Goal: Information Seeking & Learning: Compare options

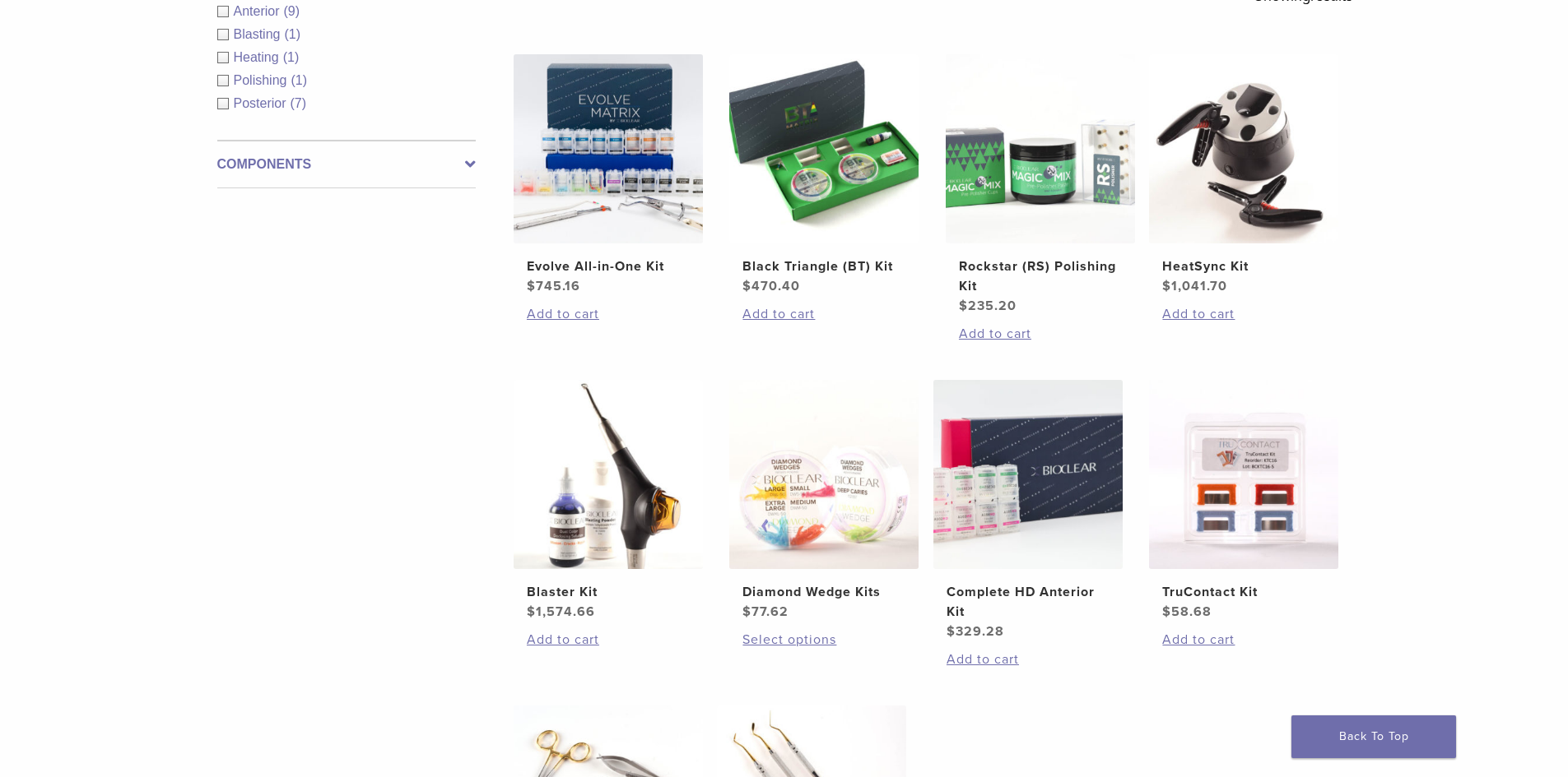
scroll to position [494, 0]
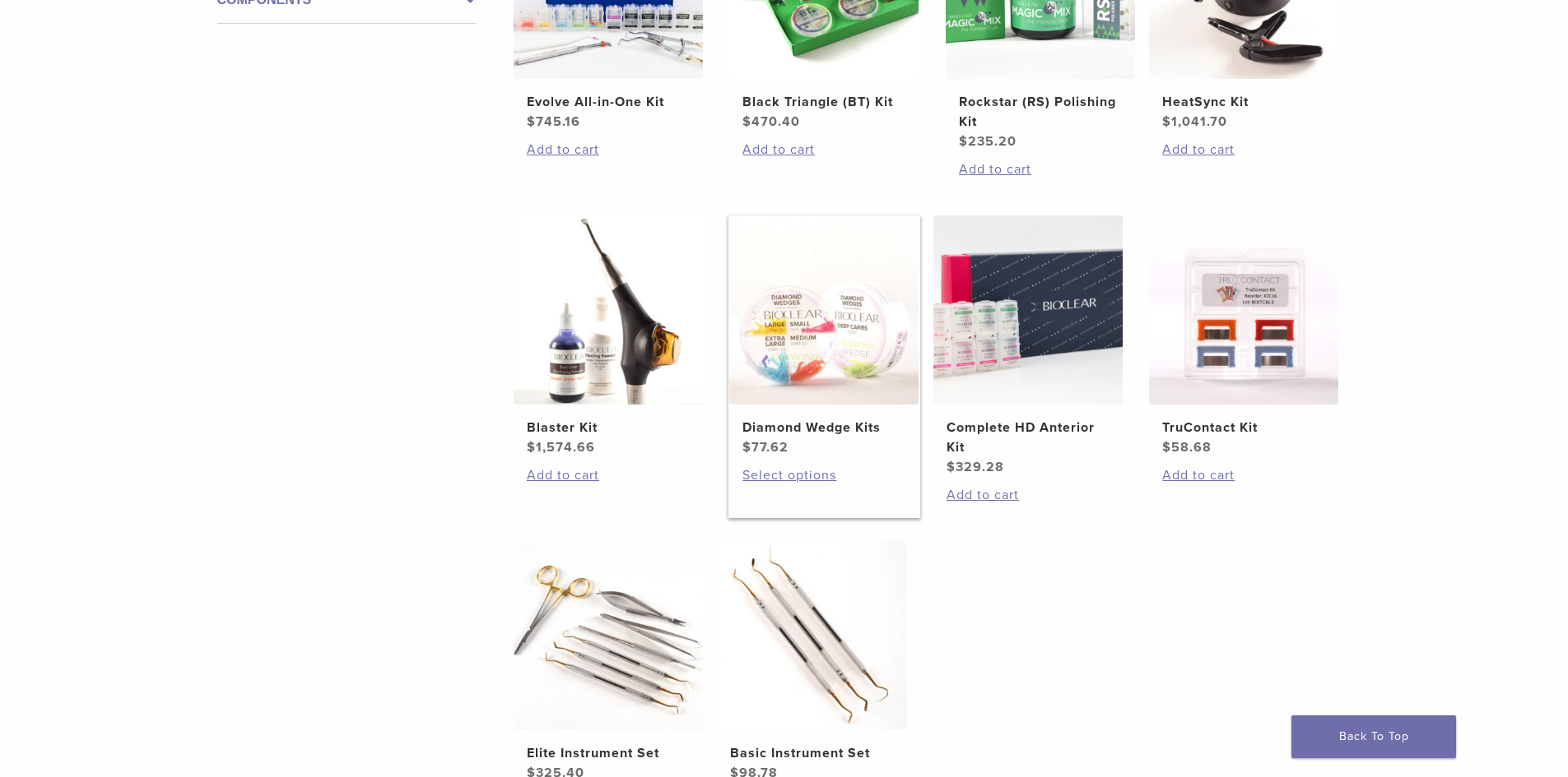
click at [878, 375] on img at bounding box center [824, 310] width 189 height 189
click at [565, 380] on img at bounding box center [608, 310] width 189 height 189
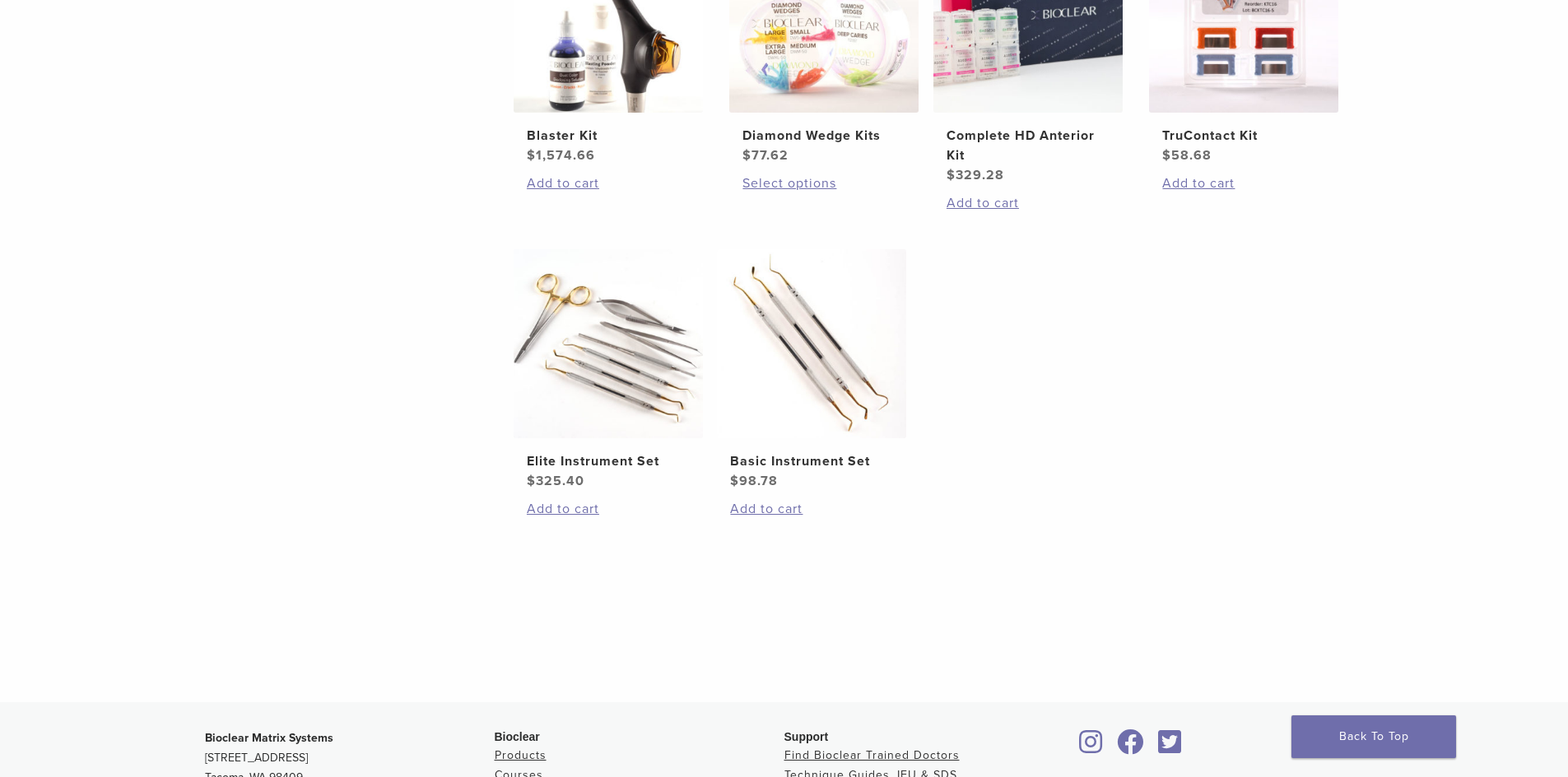
scroll to position [822, 0]
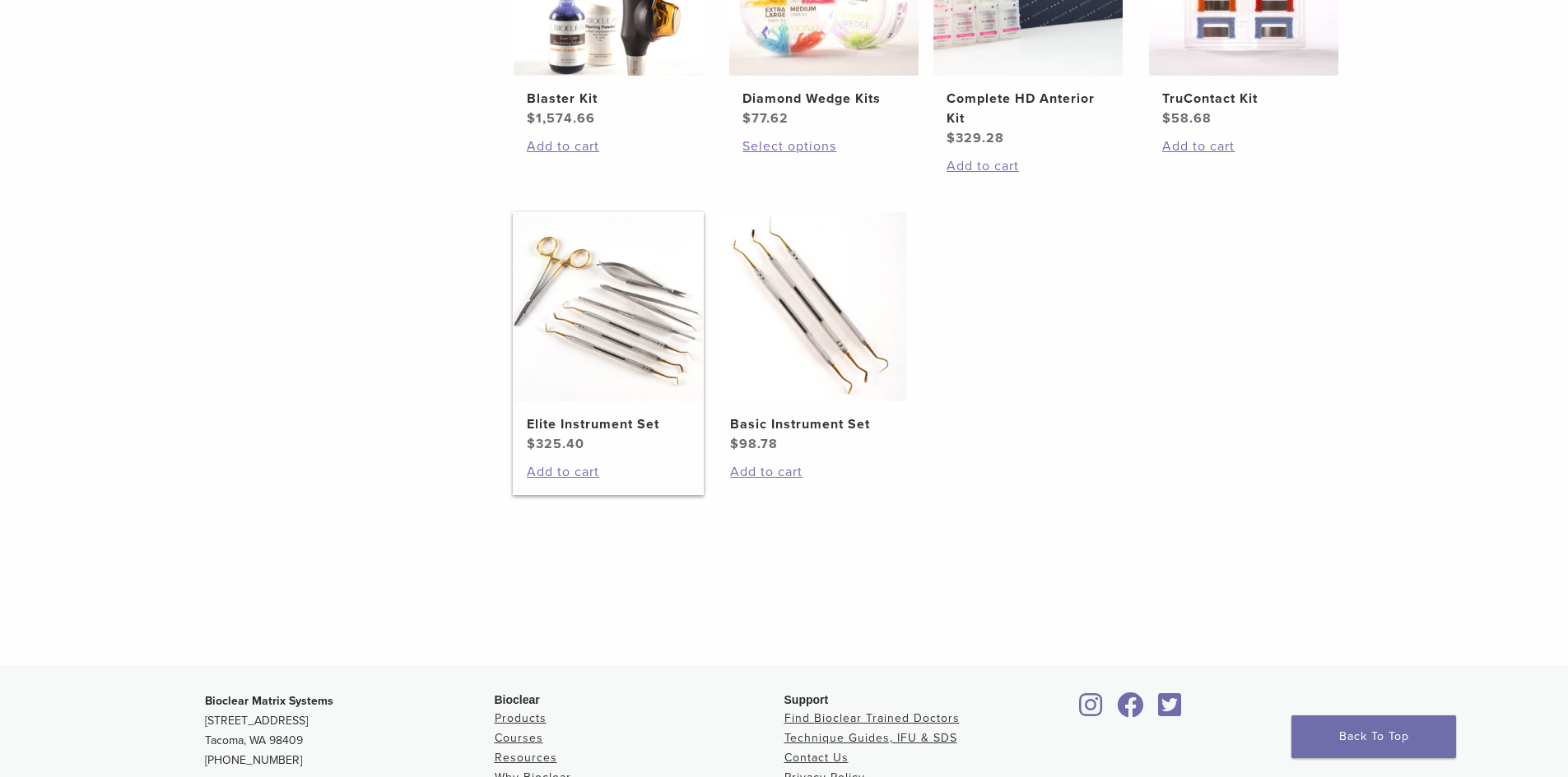
click at [608, 328] on img at bounding box center [608, 307] width 189 height 189
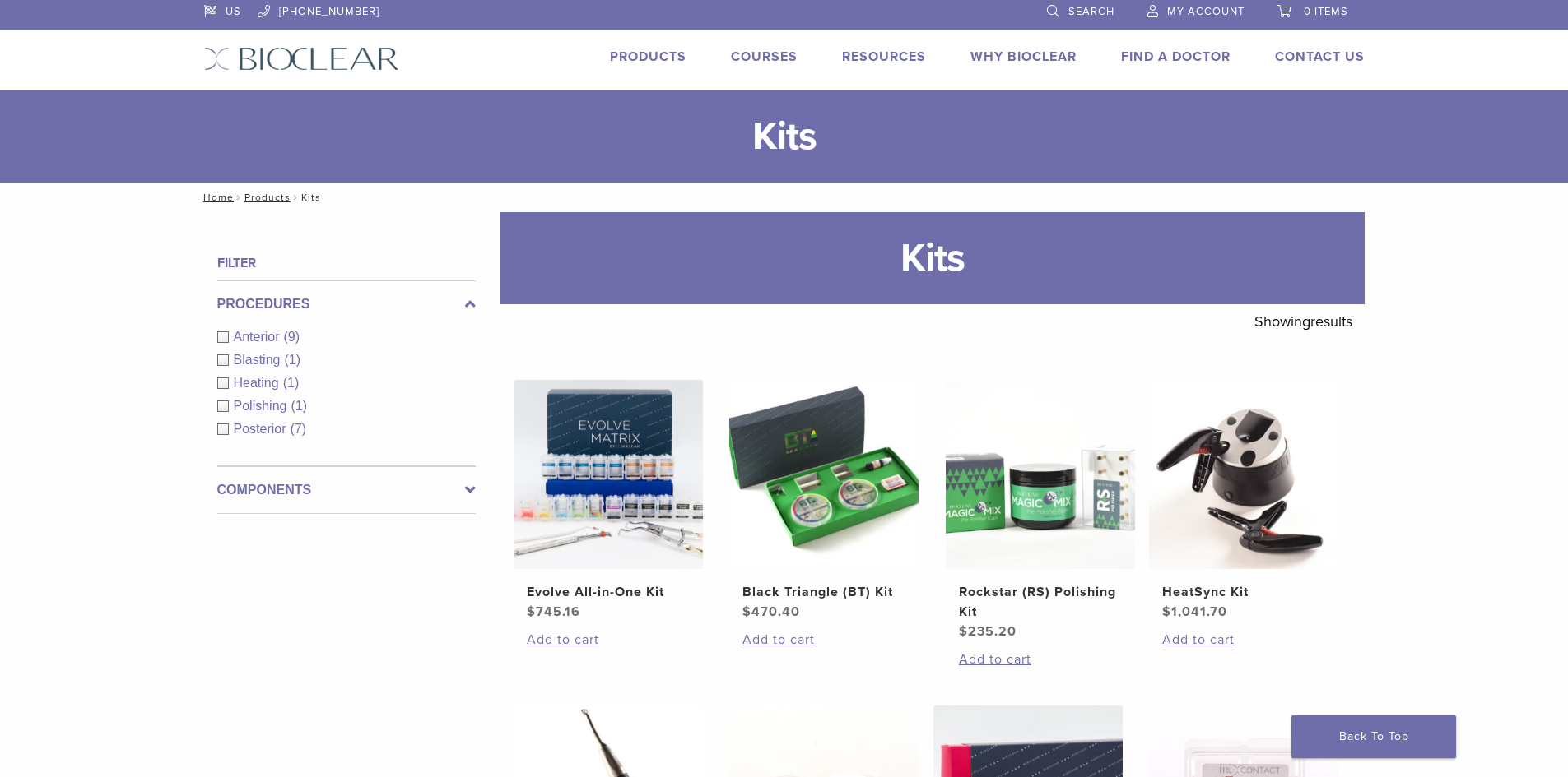
scroll to position [0, 0]
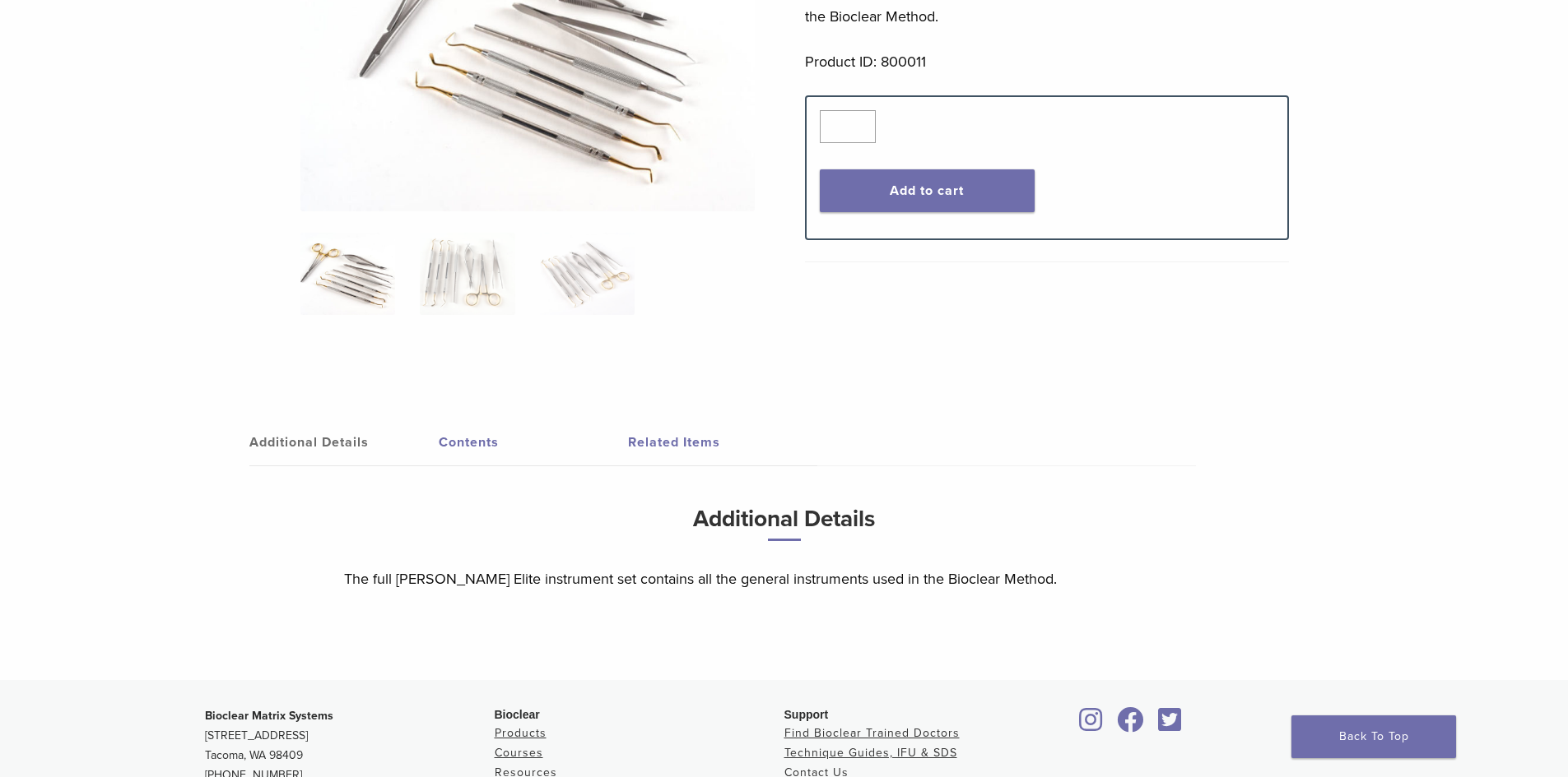
scroll to position [246, 0]
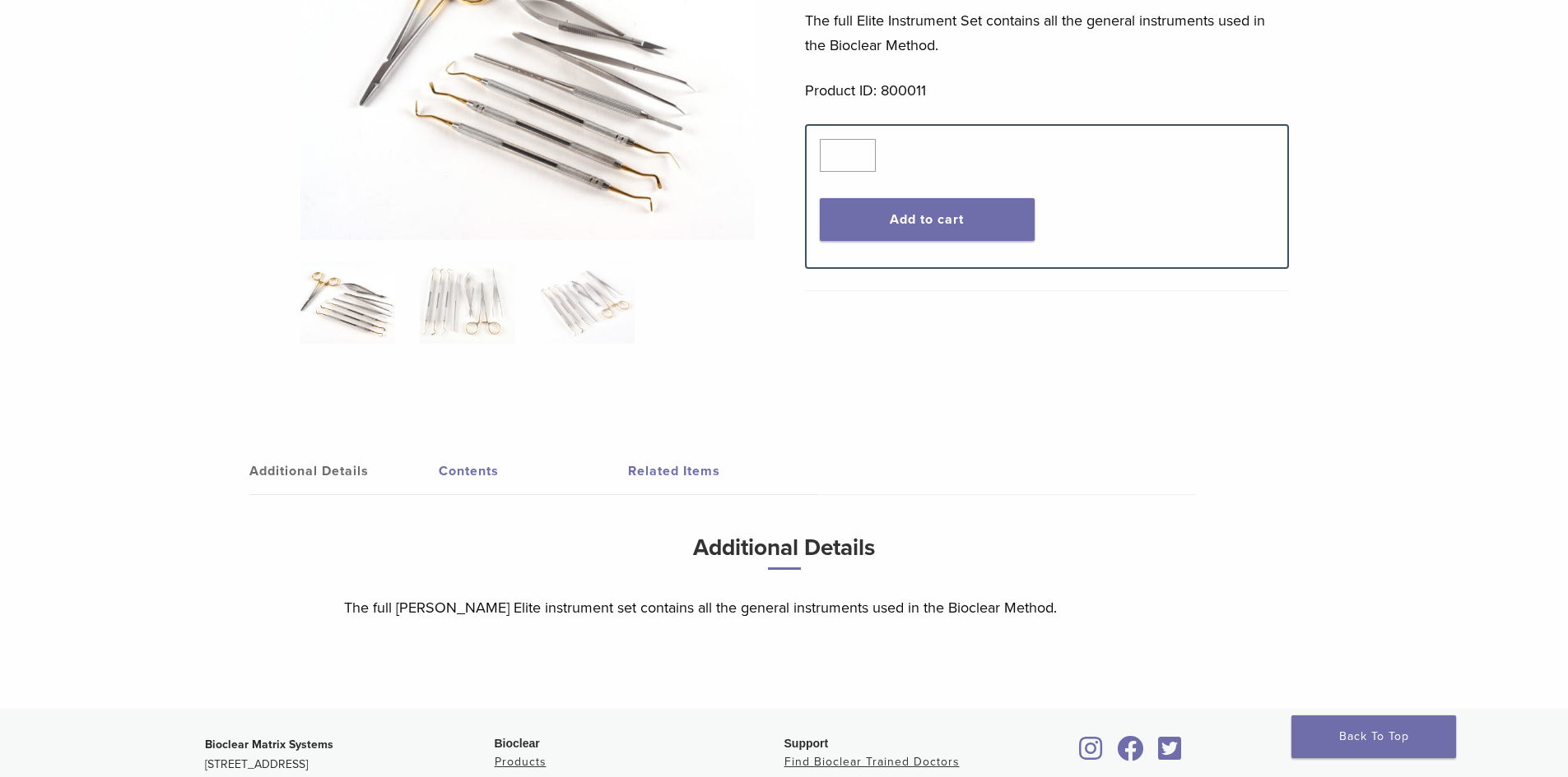
click at [349, 311] on img at bounding box center [348, 302] width 94 height 82
click at [343, 467] on link "Additional Details" at bounding box center [344, 471] width 189 height 46
click at [321, 470] on link "Additional Details" at bounding box center [344, 471] width 189 height 46
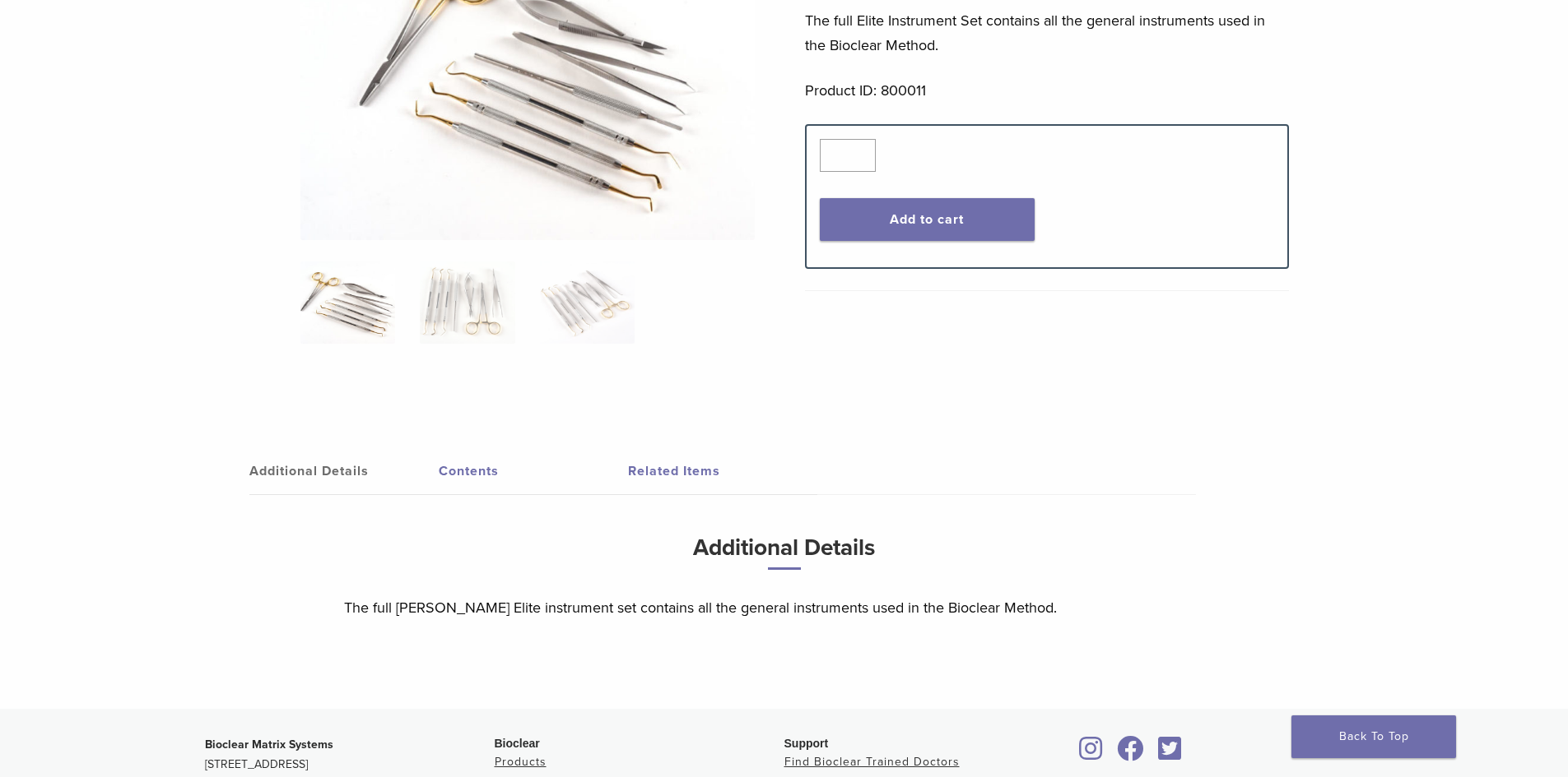
click at [366, 312] on img at bounding box center [348, 302] width 94 height 82
click at [496, 111] on img at bounding box center [527, 71] width 454 height 337
